Goal: Task Accomplishment & Management: Understand process/instructions

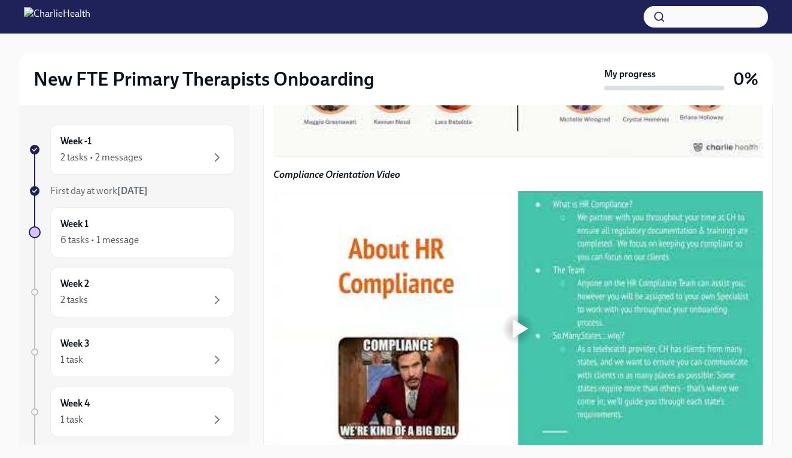
scroll to position [954, 0]
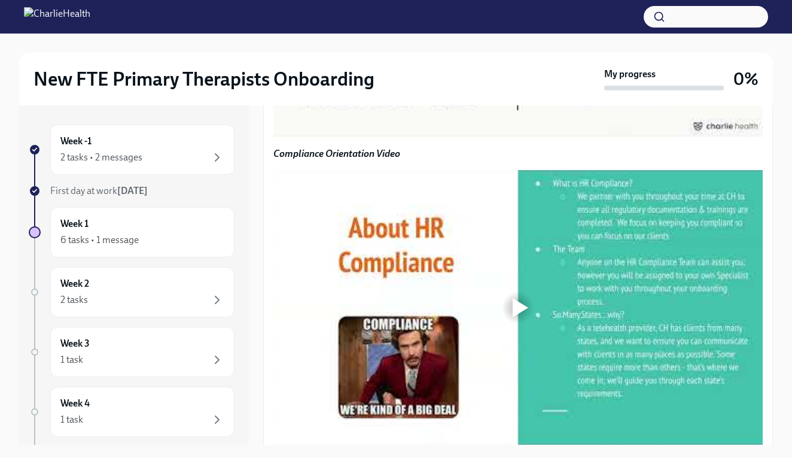
click at [518, 10] on div at bounding box center [521, -1] width 16 height 19
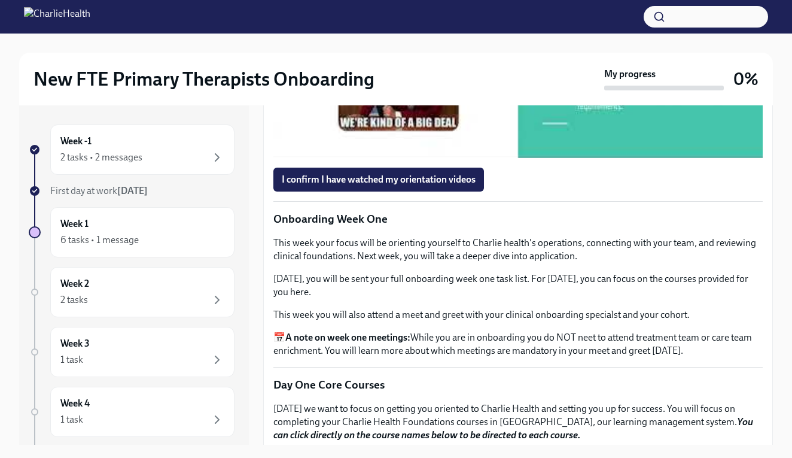
scroll to position [1247, 0]
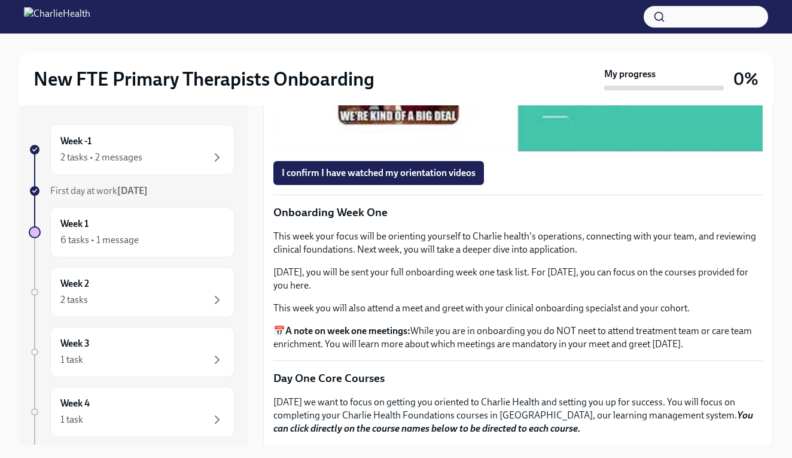
click at [522, 23] on div at bounding box center [521, 13] width 16 height 19
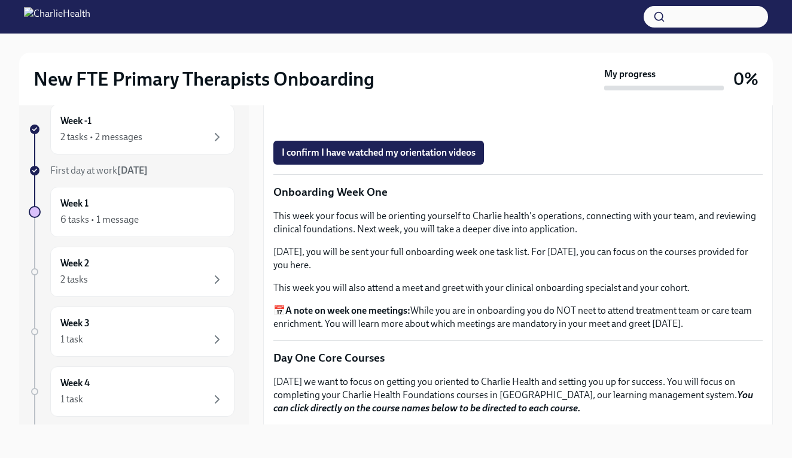
scroll to position [20, 0]
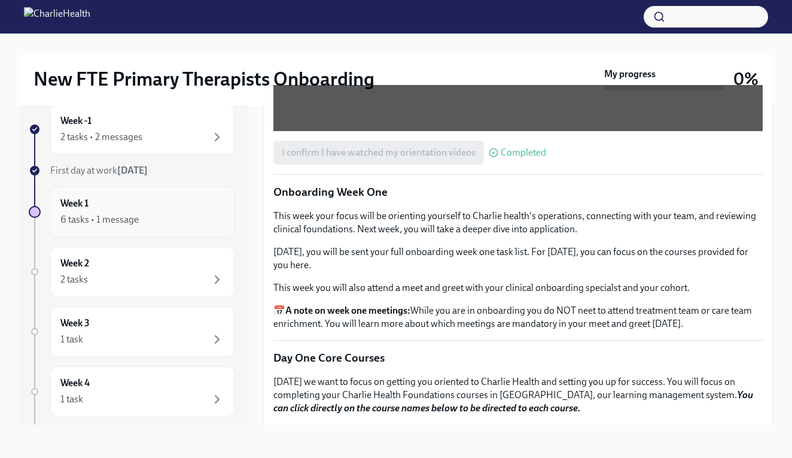
click at [98, 202] on div "Week 1 6 tasks • 1 message" at bounding box center [142, 212] width 164 height 30
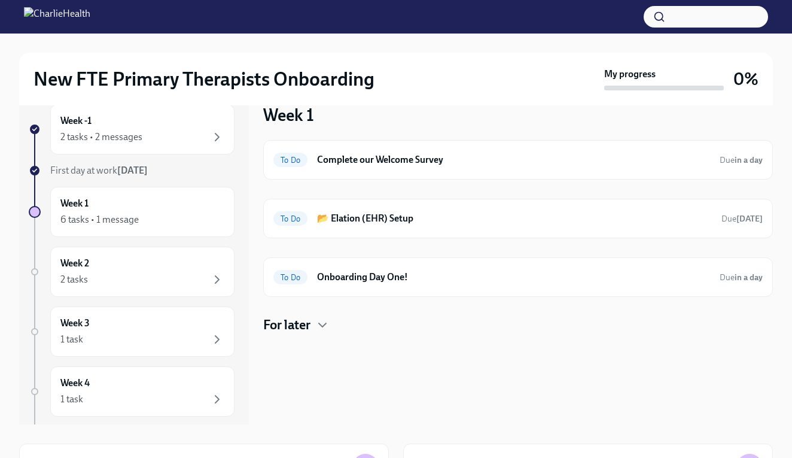
scroll to position [1, 0]
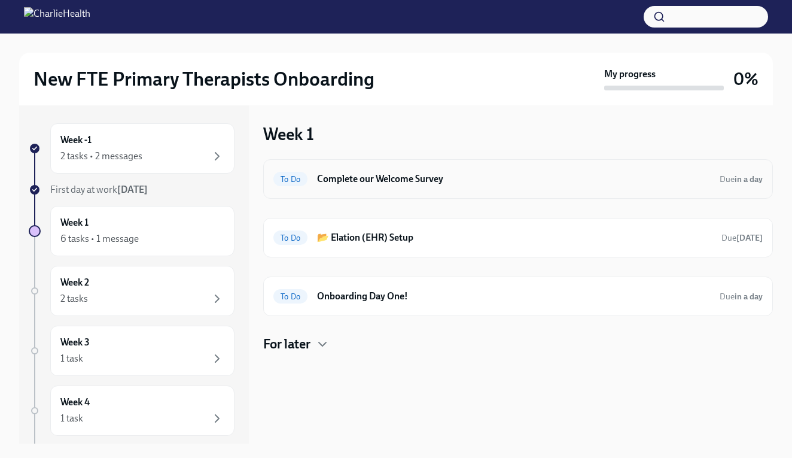
click at [400, 180] on h6 "Complete our Welcome Survey" at bounding box center [513, 178] width 393 height 13
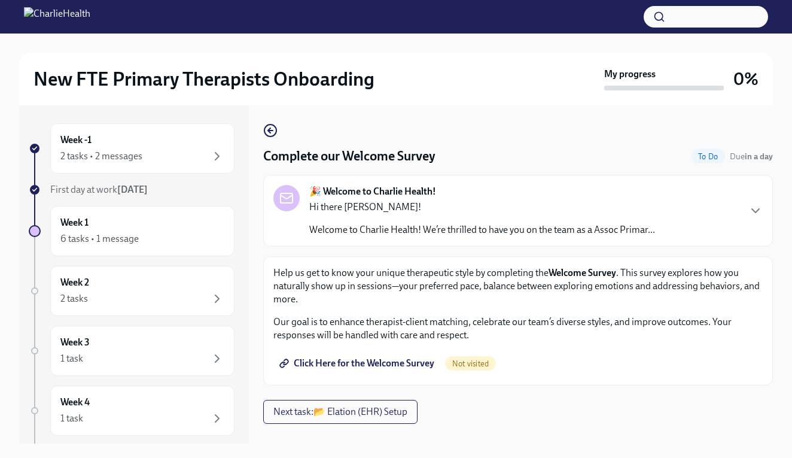
click at [356, 366] on span "Click Here for the Welcome Survey" at bounding box center [358, 363] width 153 height 12
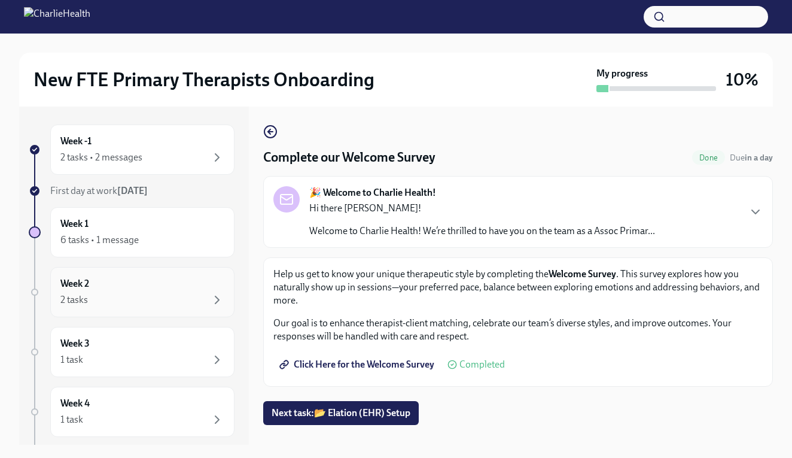
click at [232, 290] on div "Week 2 2 tasks" at bounding box center [142, 292] width 184 height 50
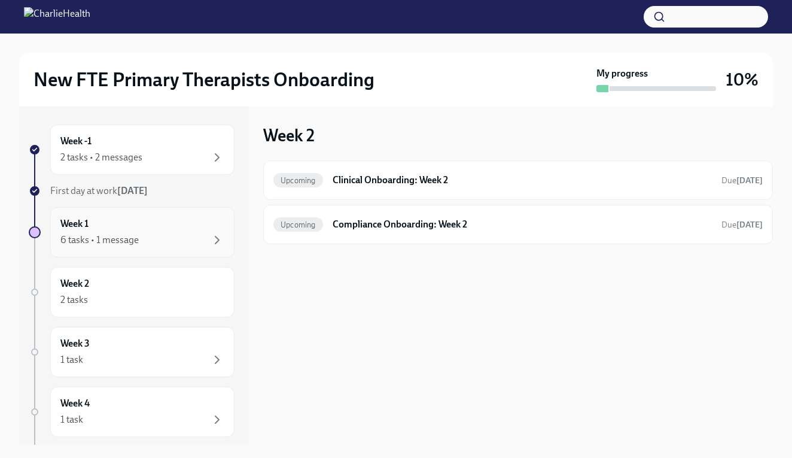
click at [204, 249] on div "Week 1 6 tasks • 1 message" at bounding box center [142, 232] width 184 height 50
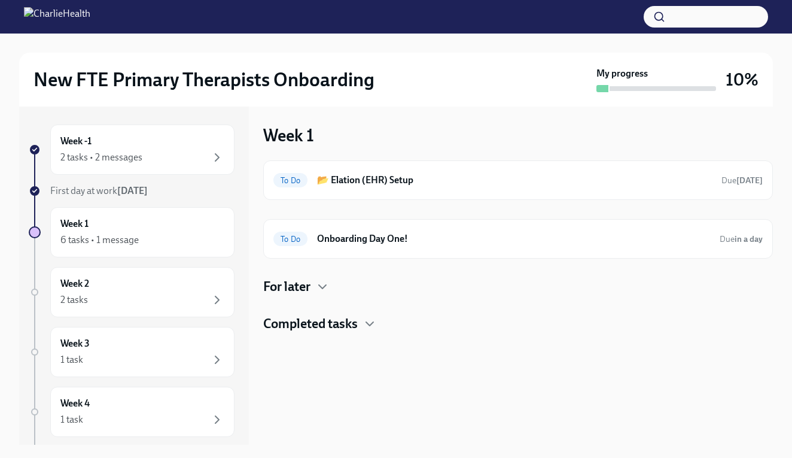
click at [313, 288] on div "For later" at bounding box center [518, 287] width 510 height 18
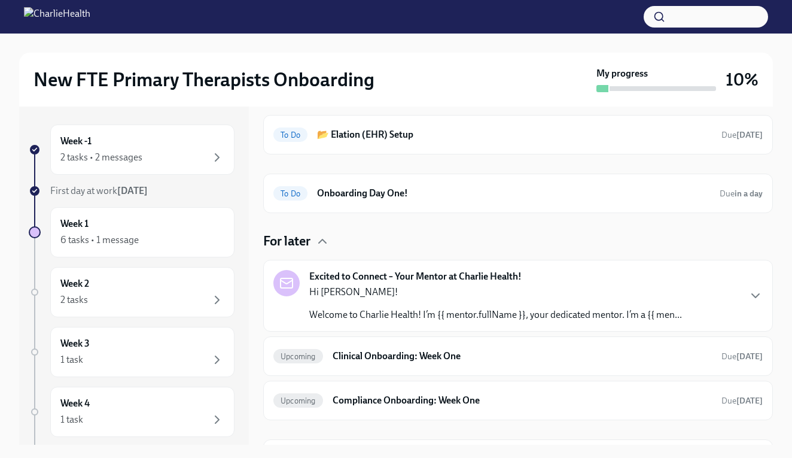
scroll to position [44, 0]
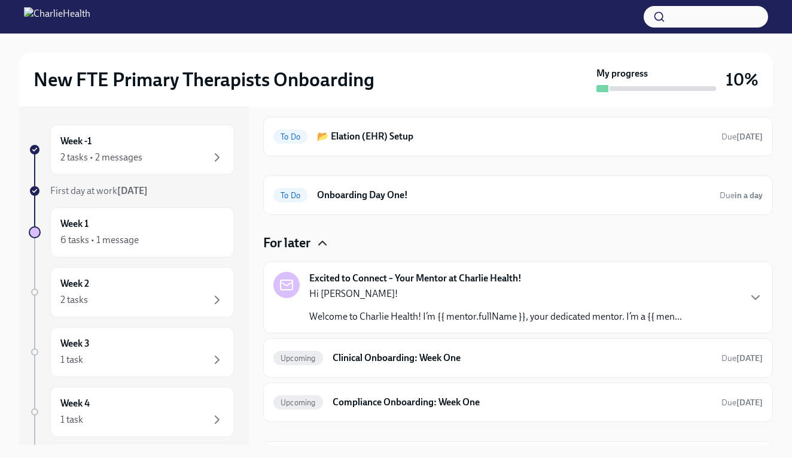
click at [322, 239] on icon "button" at bounding box center [322, 243] width 14 height 14
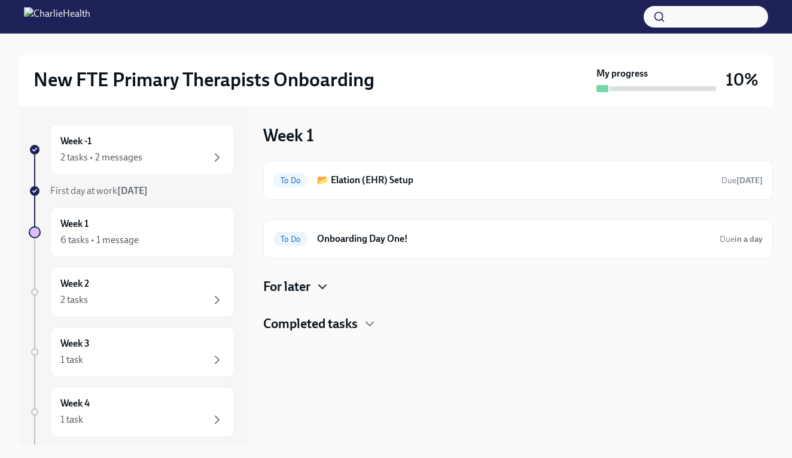
scroll to position [0, 0]
click at [348, 243] on h6 "Onboarding Day One!" at bounding box center [513, 238] width 393 height 13
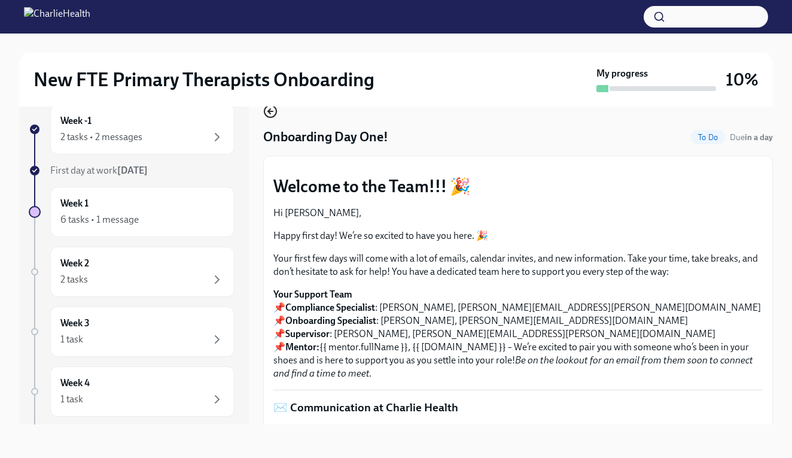
click at [266, 117] on icon "button" at bounding box center [270, 111] width 14 height 14
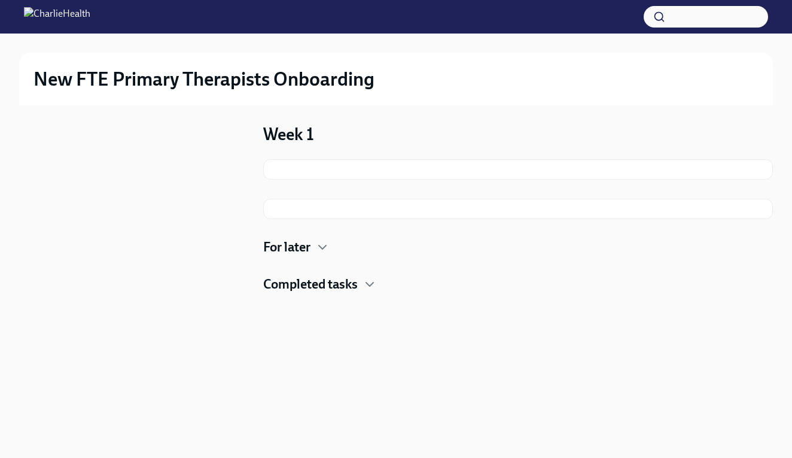
scroll to position [1, 0]
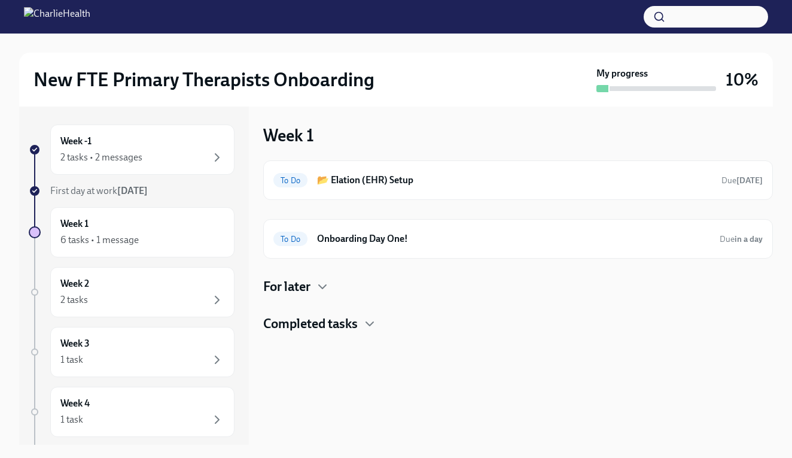
click at [503, 2] on div at bounding box center [396, 17] width 792 height 34
click at [136, 233] on div "6 tasks • 1 message" at bounding box center [142, 240] width 164 height 14
click at [104, 237] on div "6 tasks • 1 message" at bounding box center [99, 239] width 78 height 13
click at [343, 327] on h4 "Completed tasks" at bounding box center [310, 324] width 95 height 18
click at [345, 370] on div "Done Complete our Welcome Survey Completed [DATE]" at bounding box center [517, 361] width 489 height 19
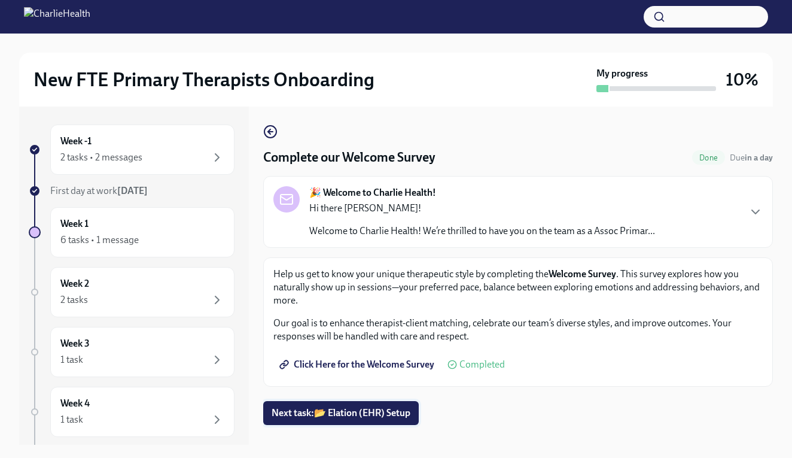
click at [354, 413] on span "Next task : 📂 Elation (EHR) Setup" at bounding box center [341, 413] width 139 height 12
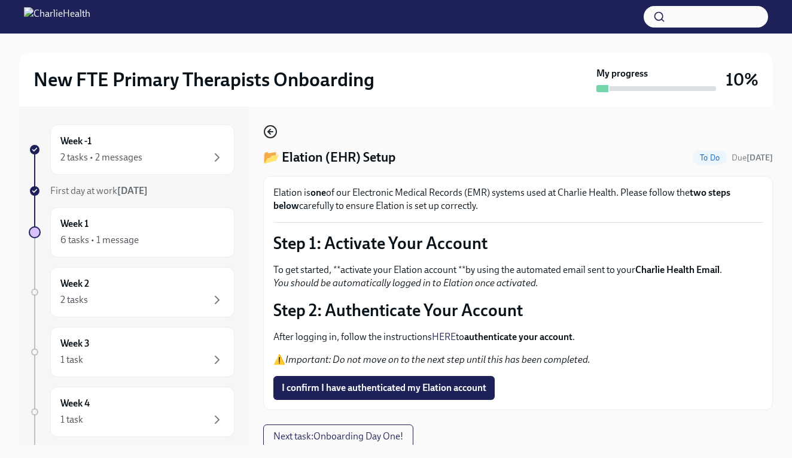
click at [277, 138] on icon "button" at bounding box center [270, 131] width 14 height 14
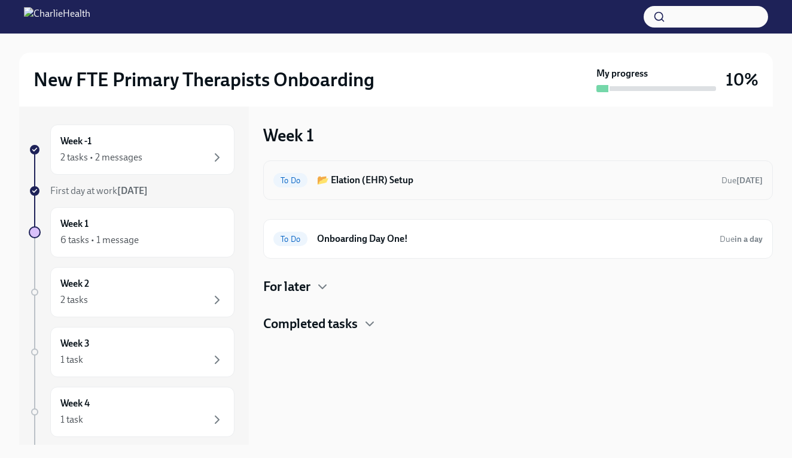
click at [345, 193] on div "To Do 📂 Elation (EHR) Setup Due [DATE]" at bounding box center [518, 179] width 510 height 39
click at [340, 243] on h6 "Onboarding Day One!" at bounding box center [513, 238] width 393 height 13
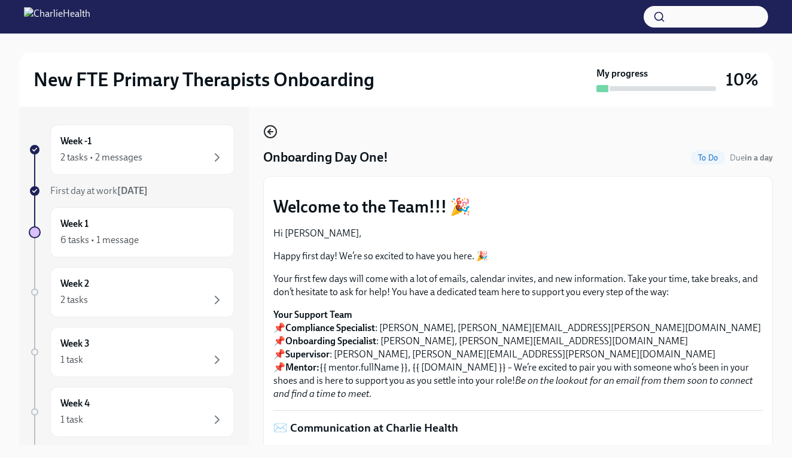
click at [267, 133] on icon "button" at bounding box center [270, 131] width 14 height 14
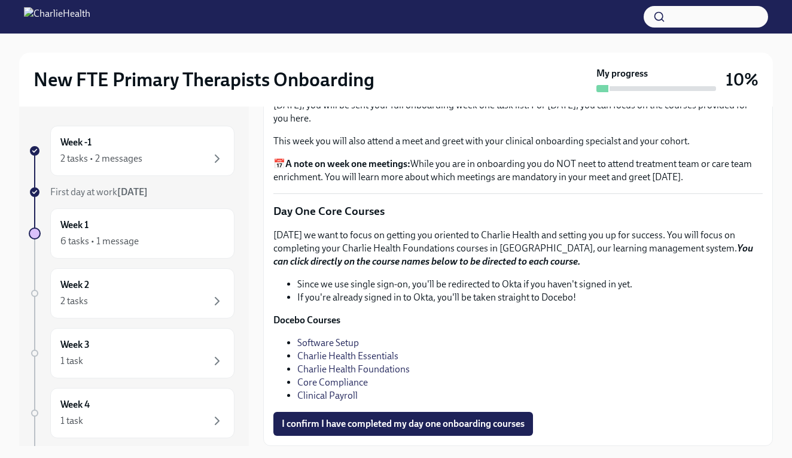
scroll to position [1681, 0]
click at [325, 348] on link "Software Setup" at bounding box center [328, 342] width 62 height 11
